Goal: Task Accomplishment & Management: Use online tool/utility

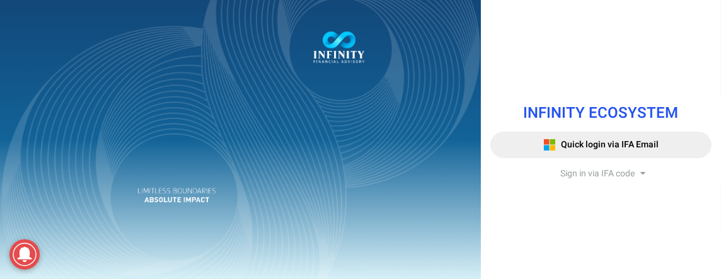
drag, startPoint x: 579, startPoint y: 166, endPoint x: 579, endPoint y: 173, distance: 7.0
click at [579, 168] on div "INFINITY ECOSYSTEM Quick login via IFA Email Sign in via IFA code Infinity Fina…" at bounding box center [601, 140] width 240 height 100
click at [578, 171] on span "Sign in via IFA code" at bounding box center [597, 173] width 74 height 13
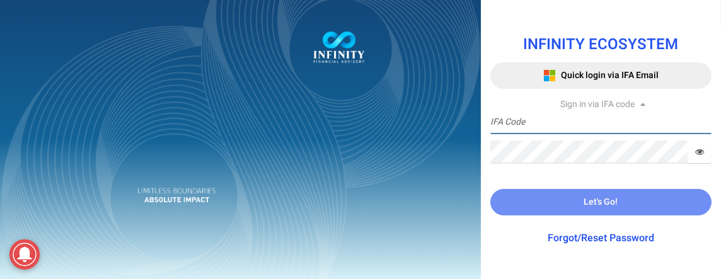
type input "IFA0052"
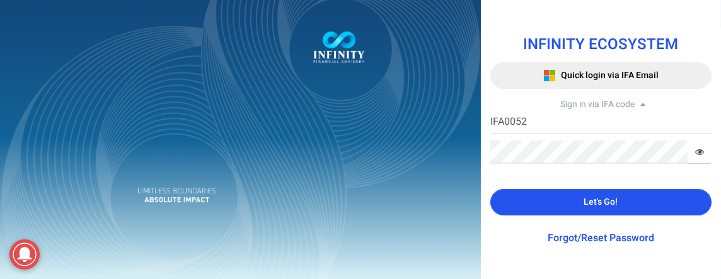
click at [586, 195] on span "Let's Go!" at bounding box center [601, 201] width 34 height 13
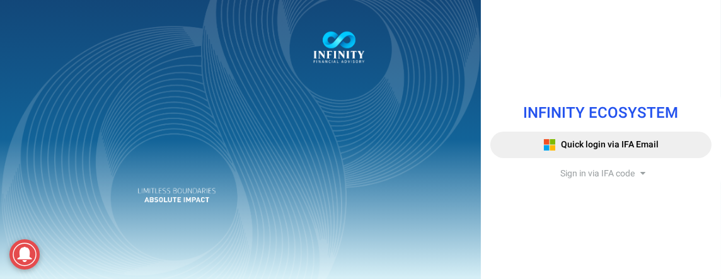
click at [581, 171] on span "Sign in via IFA code" at bounding box center [597, 173] width 74 height 13
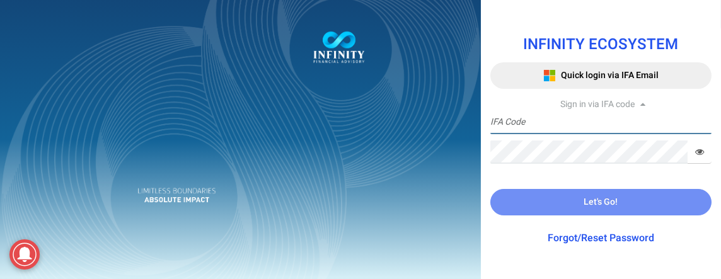
type input "IFA0052"
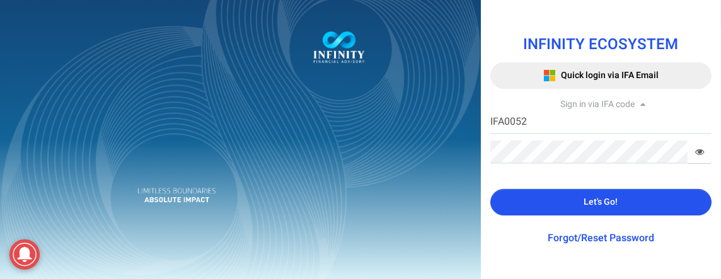
click at [567, 201] on button "Let's Go!" at bounding box center [600, 202] width 221 height 26
